Goal: Transaction & Acquisition: Purchase product/service

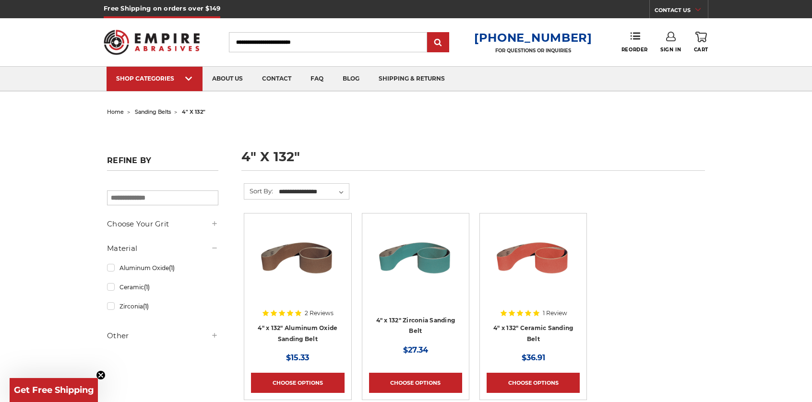
type input "**********"
click at [675, 39] on use at bounding box center [671, 37] width 10 height 10
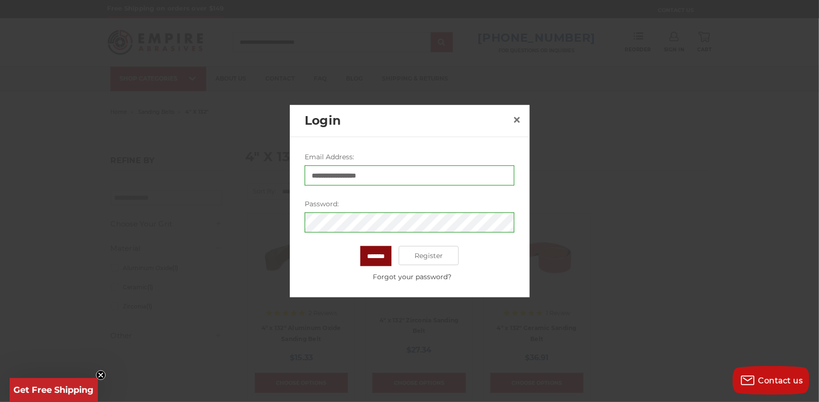
click at [387, 255] on input "*******" at bounding box center [375, 256] width 31 height 20
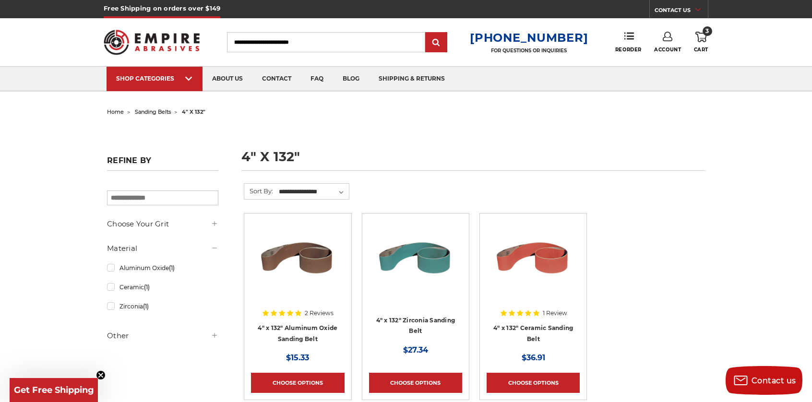
click at [711, 35] on header "Free Shipping on orders over $149 CONTACT US [DATE] - [DATE] (excluding holiday…" at bounding box center [406, 46] width 812 height 92
click at [705, 36] on icon at bounding box center [701, 37] width 12 height 11
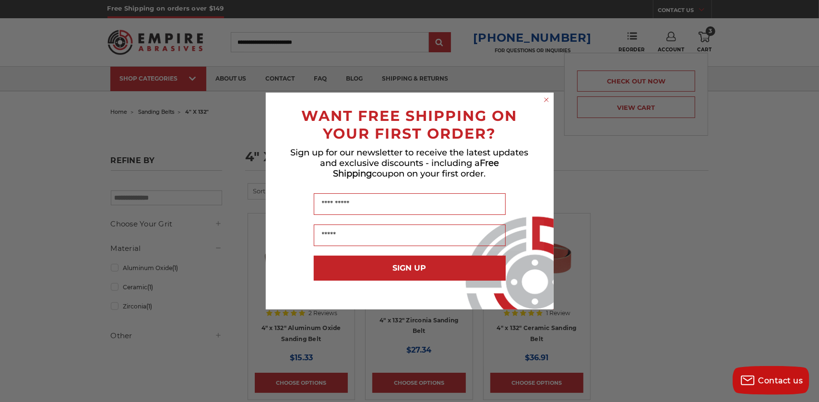
click at [545, 96] on circle "Close dialog" at bounding box center [546, 99] width 9 height 9
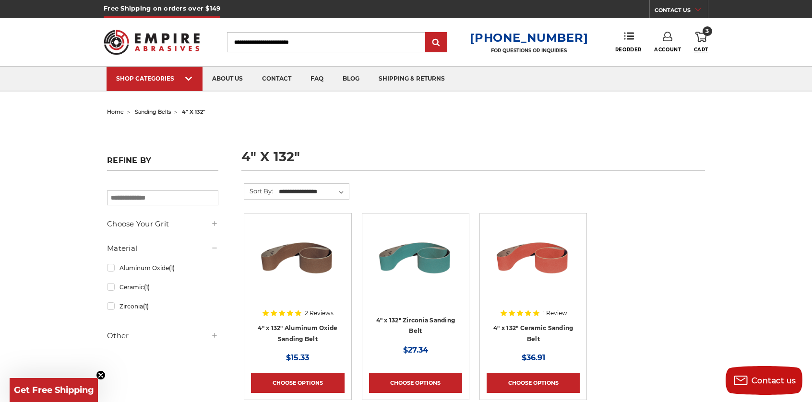
click at [701, 47] on span "Cart" at bounding box center [701, 50] width 14 height 6
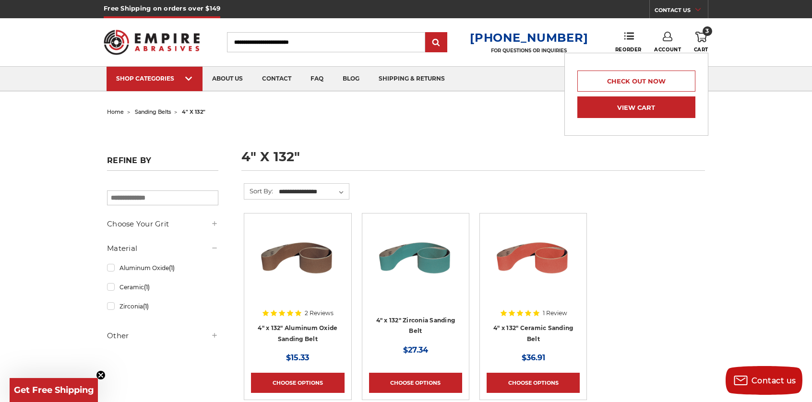
click at [622, 99] on link "View Cart" at bounding box center [636, 107] width 118 height 22
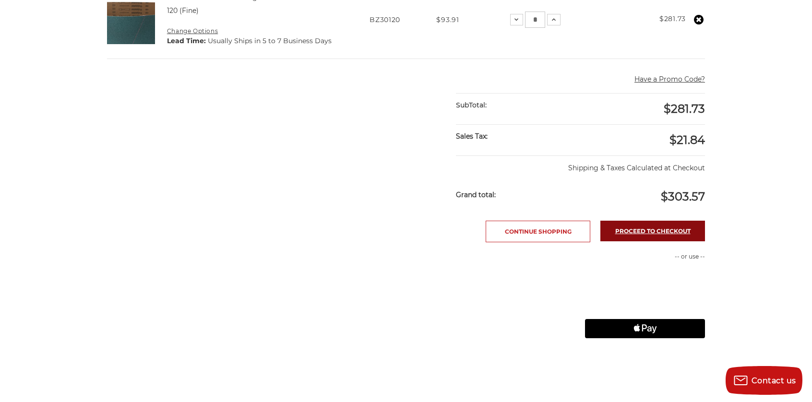
scroll to position [288, 0]
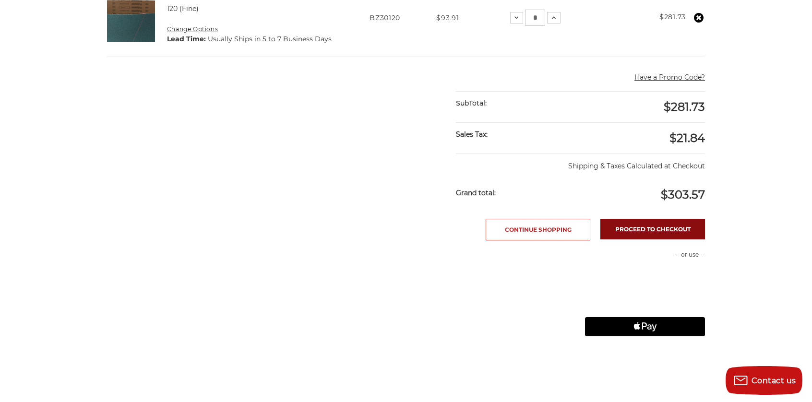
click at [647, 229] on link "Proceed to checkout" at bounding box center [652, 229] width 105 height 21
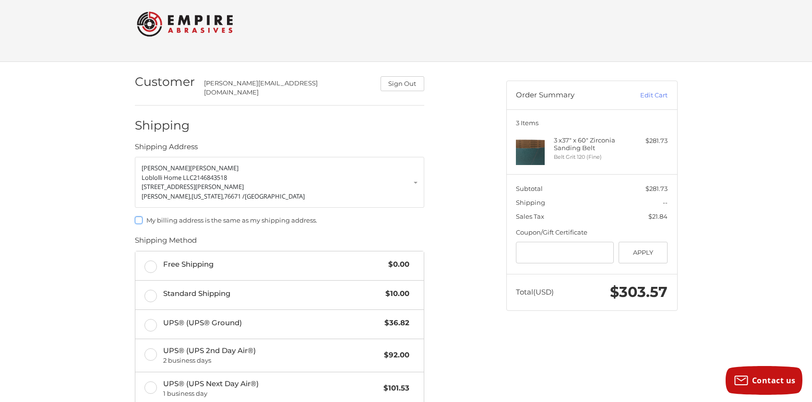
scroll to position [96, 0]
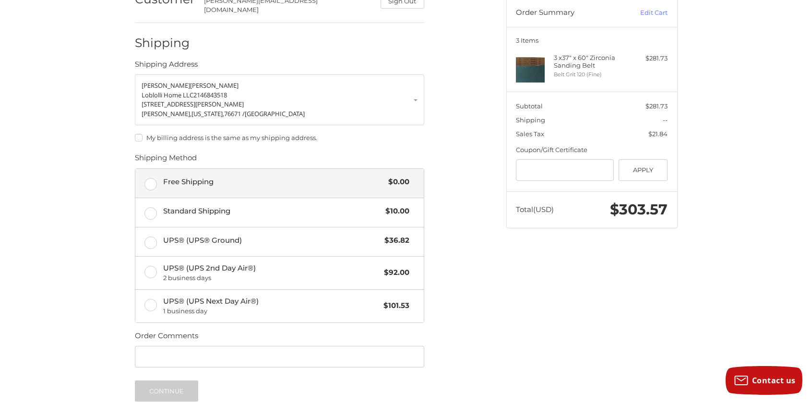
click at [148, 178] on label "Free Shipping $0.00" at bounding box center [279, 183] width 288 height 29
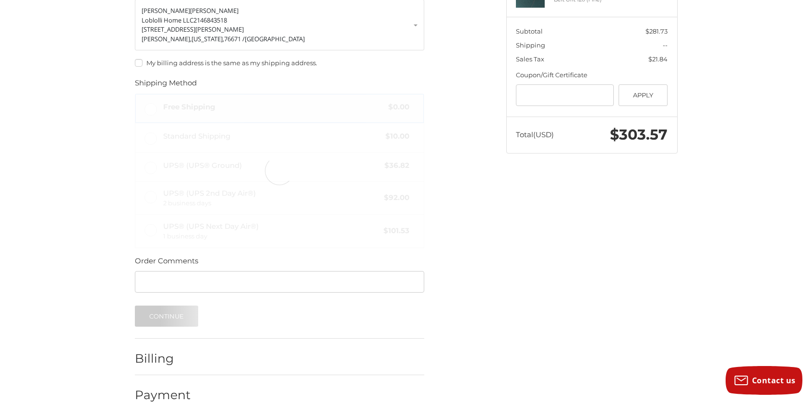
scroll to position [181, 0]
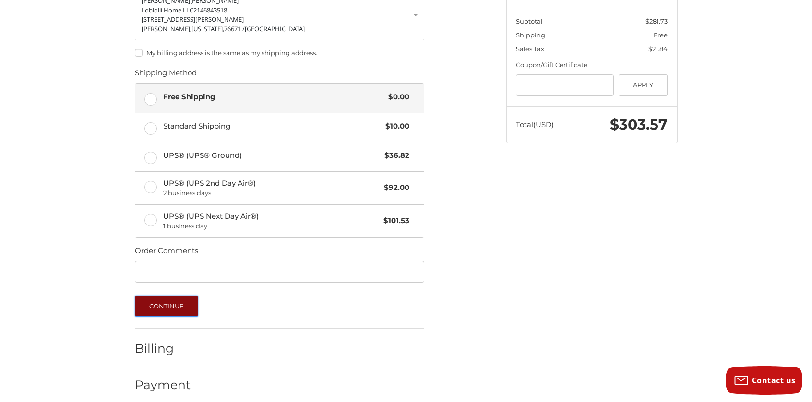
click at [167, 303] on button "Continue" at bounding box center [167, 306] width 64 height 21
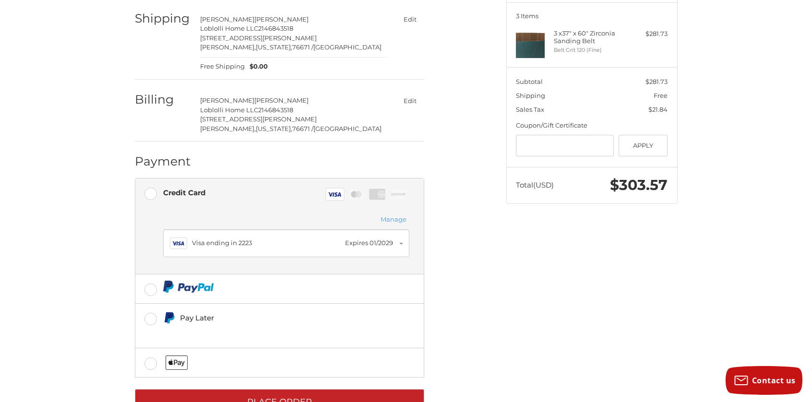
scroll to position [146, 0]
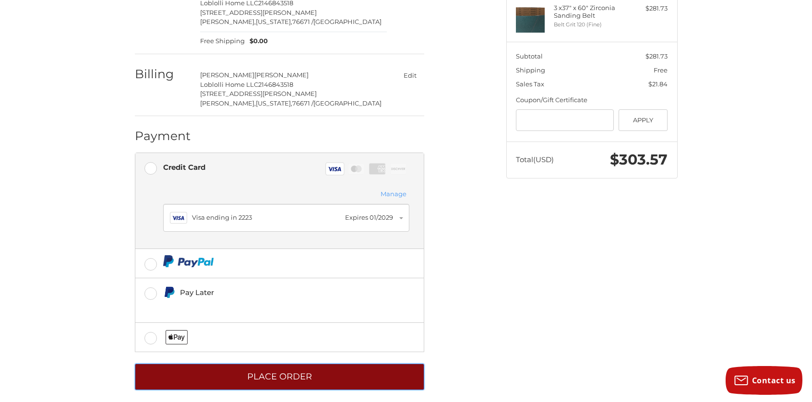
click at [378, 364] on button "Place Order" at bounding box center [279, 377] width 289 height 26
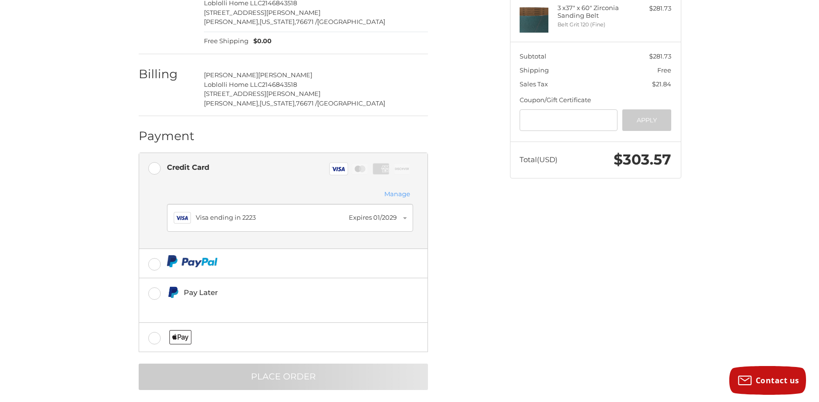
scroll to position [0, 0]
